Goal: Information Seeking & Learning: Learn about a topic

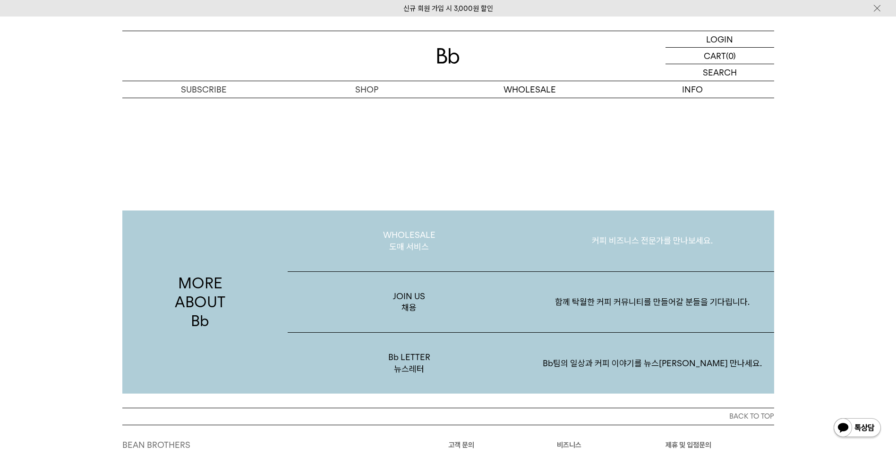
scroll to position [1794, 0]
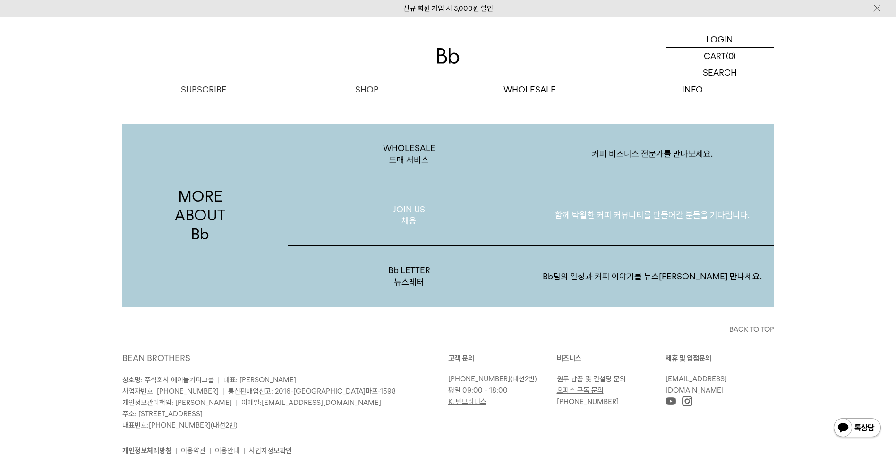
click at [439, 214] on p "JOIN US 채용" at bounding box center [409, 215] width 243 height 61
click at [528, 207] on p "JOIN US 채용" at bounding box center [409, 215] width 243 height 61
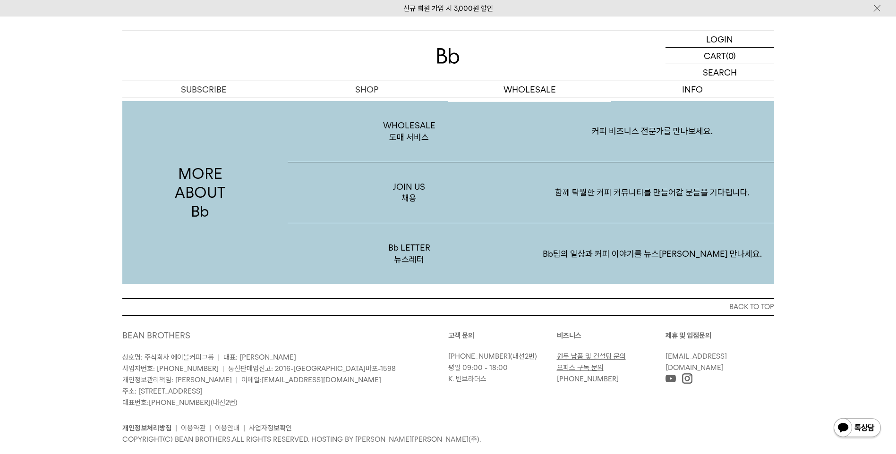
scroll to position [1830, 0]
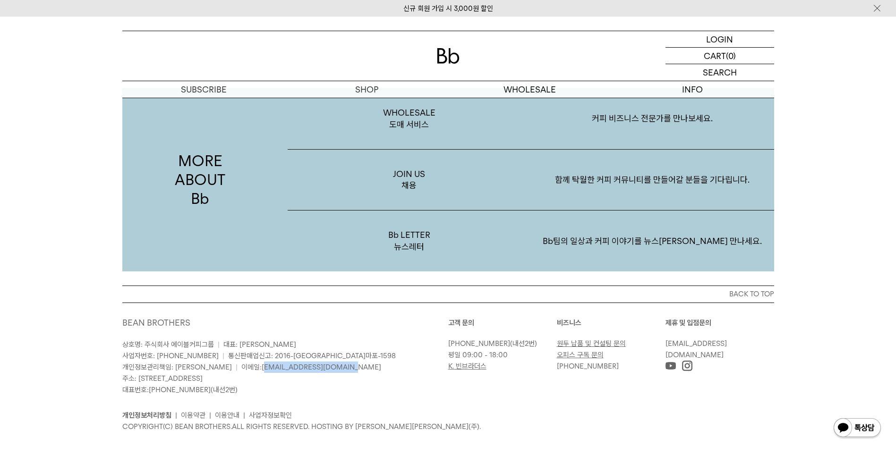
drag, startPoint x: 316, startPoint y: 355, endPoint x: 226, endPoint y: 358, distance: 90.7
click at [226, 358] on p "상호명: 주식회사 에이블커피그룹 | 대표: 박성호 사업자번호: 220-87-84283 | 통신판매업신고: 2016-서울마포-1598 개인정보관…" at bounding box center [285, 367] width 326 height 57
copy link "[EMAIL_ADDRESS][DOMAIN_NAME]"
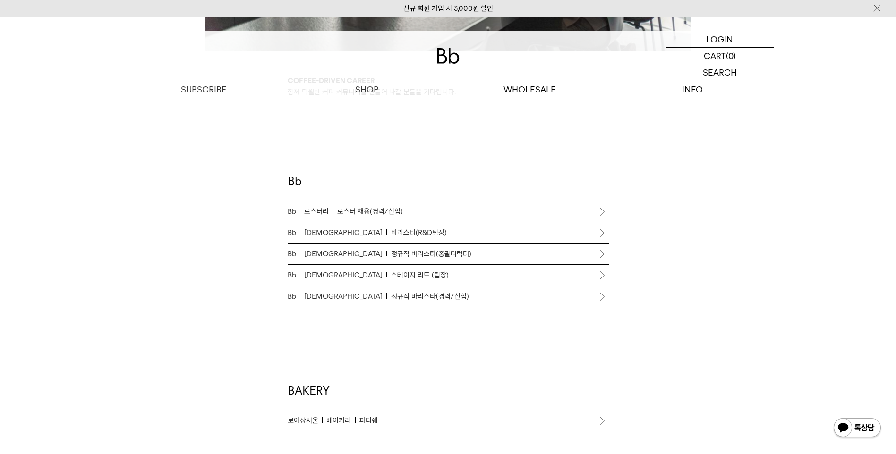
click at [375, 208] on span "로스터 채용(경력/신입)" at bounding box center [370, 211] width 66 height 11
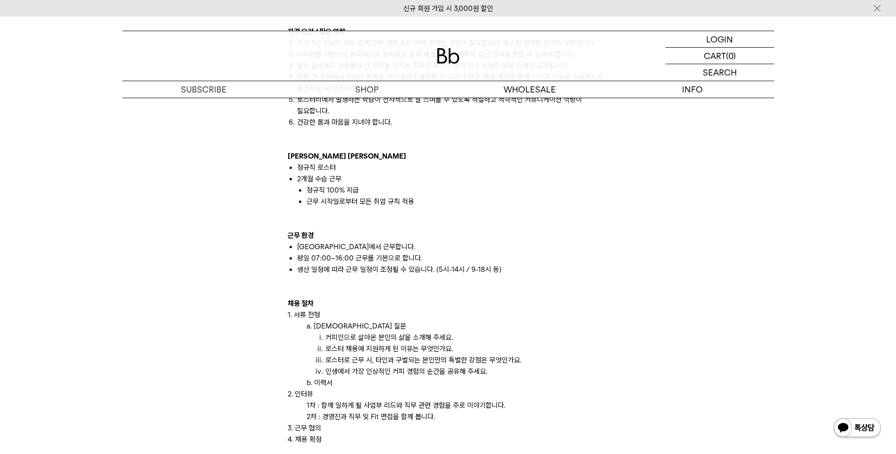
scroll to position [803, 0]
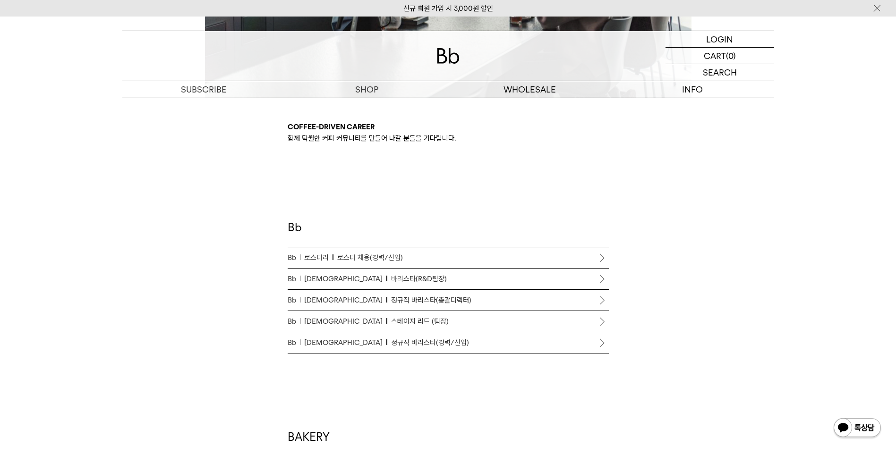
scroll to position [425, 0]
click at [391, 345] on span "정규직 바리스타(경력/신입)" at bounding box center [430, 343] width 78 height 11
